Goal: Task Accomplishment & Management: Use online tool/utility

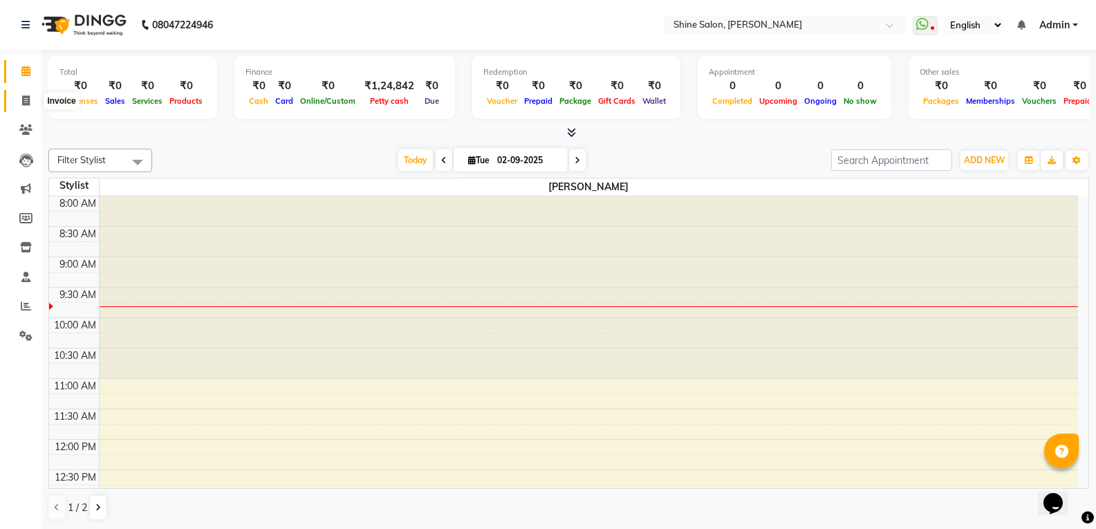
click at [27, 98] on icon at bounding box center [26, 100] width 8 height 10
select select "service"
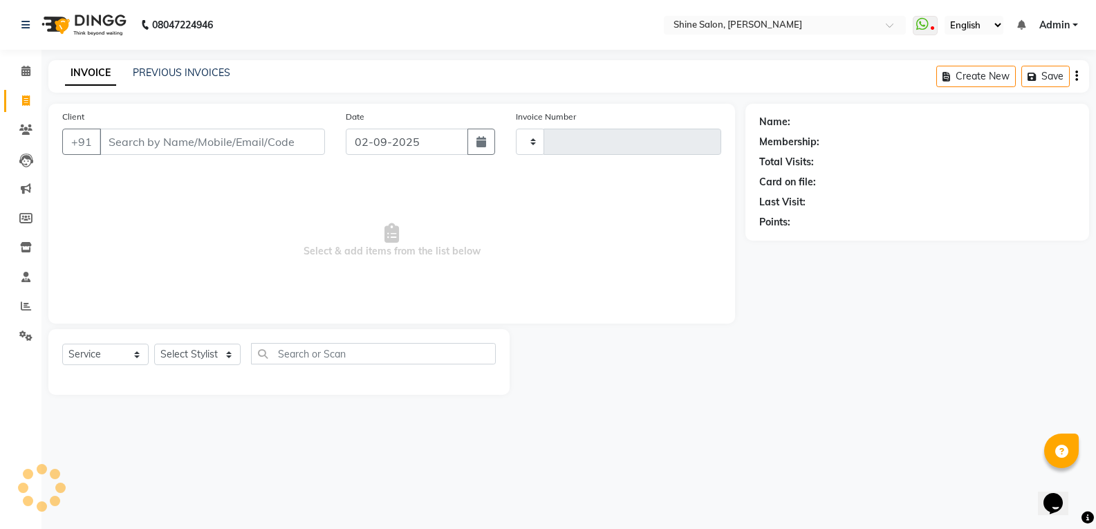
type input "0837"
select select "5324"
click at [148, 73] on link "PREVIOUS INVOICES" at bounding box center [181, 72] width 97 height 12
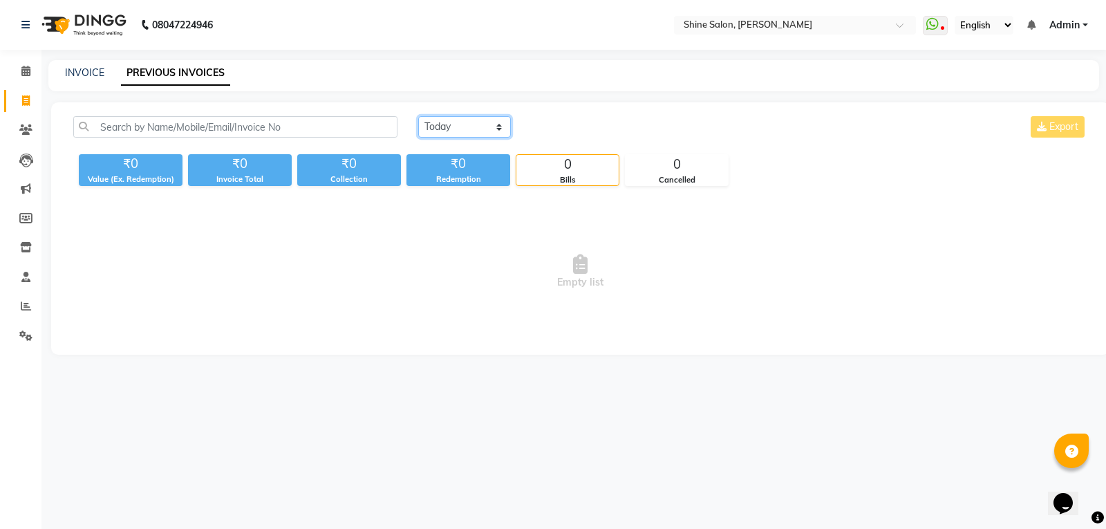
click at [423, 118] on select "[DATE] [DATE] Custom Range" at bounding box center [464, 126] width 93 height 21
select select "[DATE]"
click at [418, 116] on select "[DATE] [DATE] Custom Range" at bounding box center [464, 126] width 93 height 21
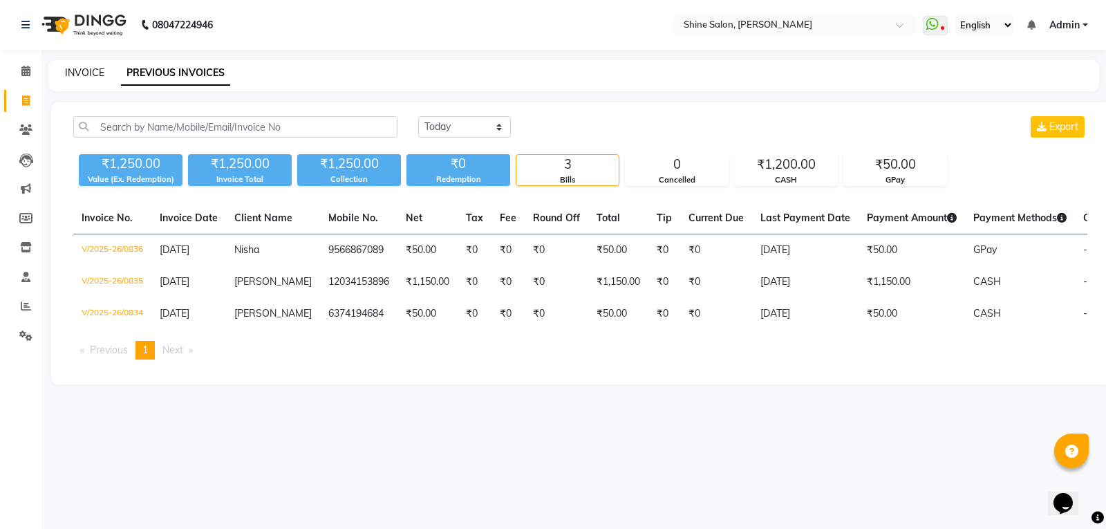
click at [84, 73] on link "INVOICE" at bounding box center [84, 72] width 39 height 12
select select "service"
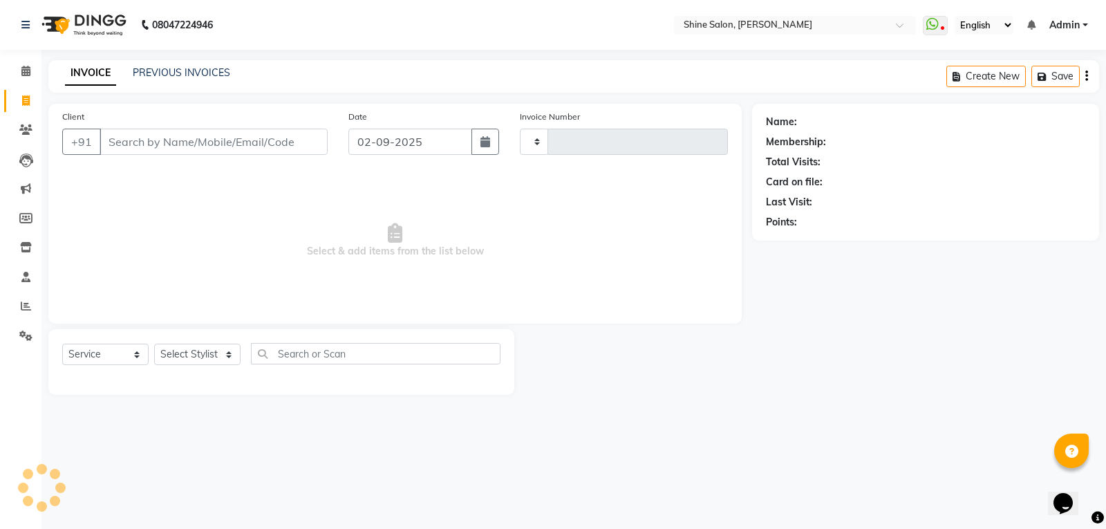
type input "0837"
select select "5324"
